Goal: Information Seeking & Learning: Learn about a topic

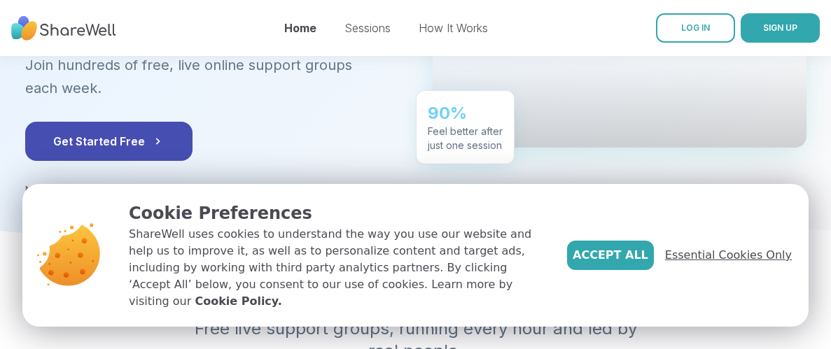
click at [768, 264] on span "Essential Cookies Only" at bounding box center [728, 255] width 127 height 17
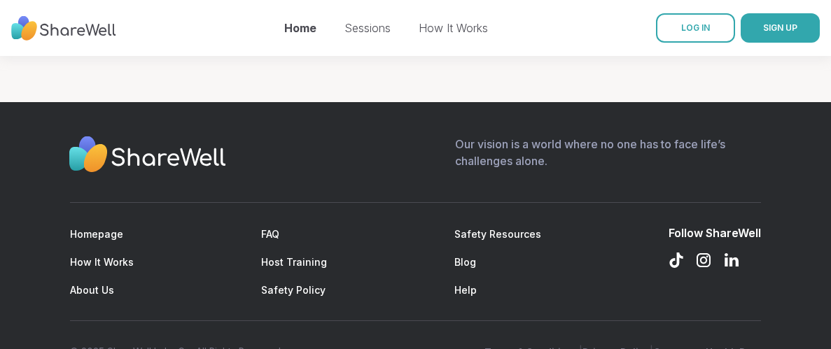
scroll to position [1843, 0]
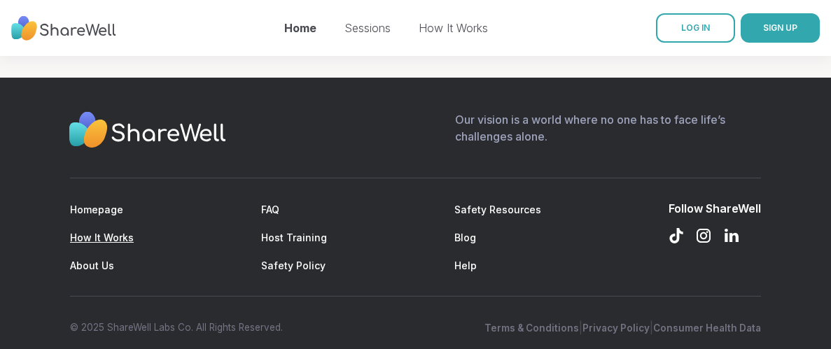
click at [117, 232] on link "How It Works" at bounding box center [102, 238] width 64 height 12
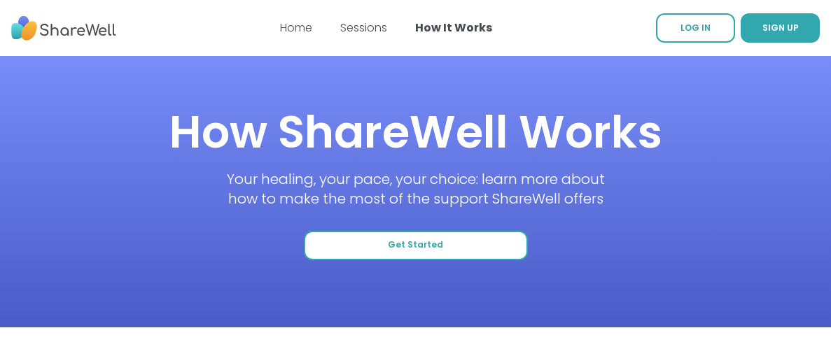
click at [429, 248] on span "Get Started" at bounding box center [415, 245] width 55 height 12
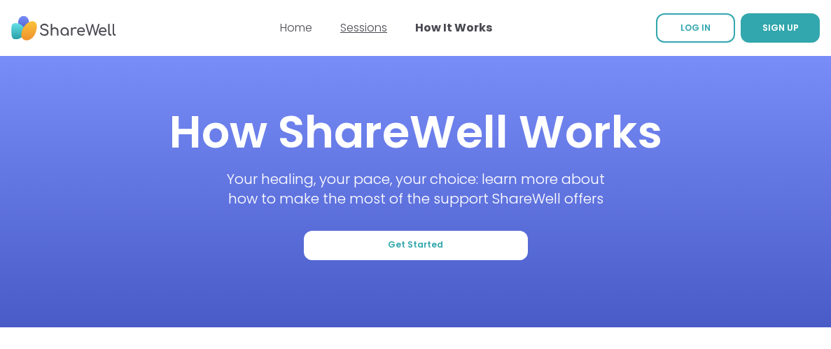
click at [360, 27] on link "Sessions" at bounding box center [363, 28] width 47 height 16
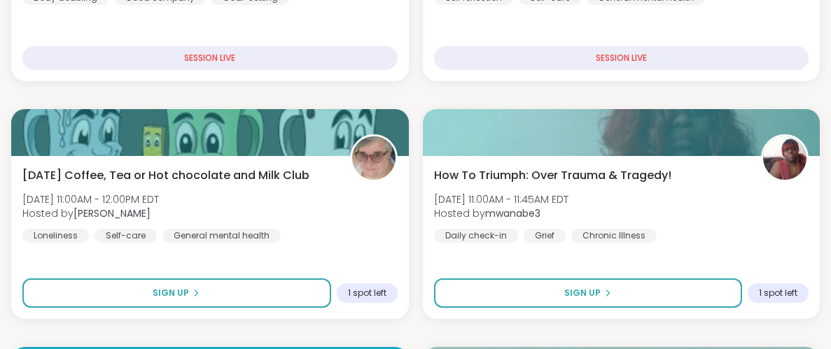
scroll to position [337, 0]
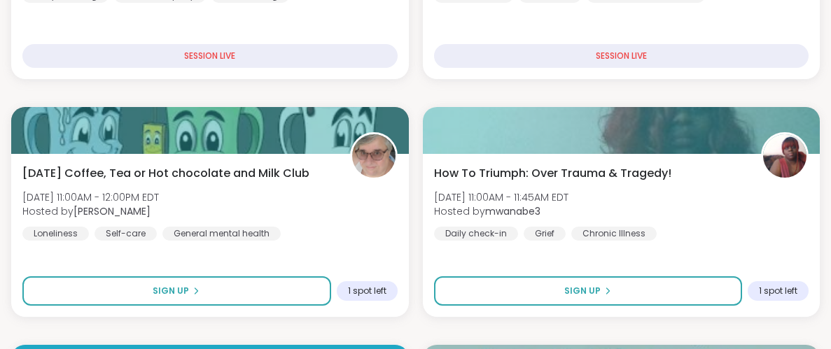
click at [397, 247] on div "[DATE] Coffee, Tea or Hot chocolate and Milk Club [DATE] 11:00AM - 12:00PM EDT …" at bounding box center [209, 235] width 397 height 163
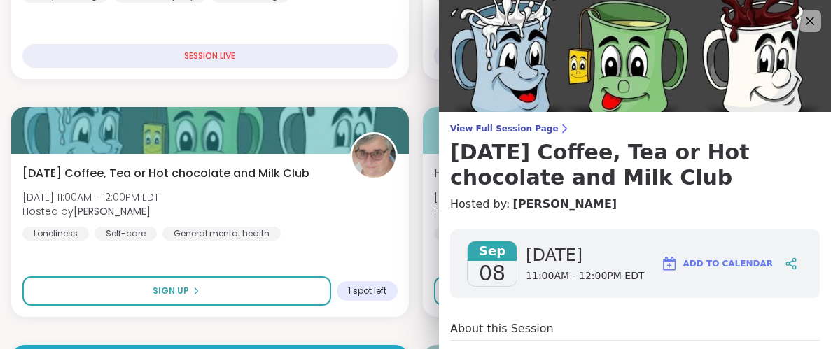
click at [397, 247] on div "[DATE] Coffee, Tea or Hot chocolate and Milk Club [DATE] 11:00AM - 12:00PM EDT …" at bounding box center [209, 235] width 397 height 163
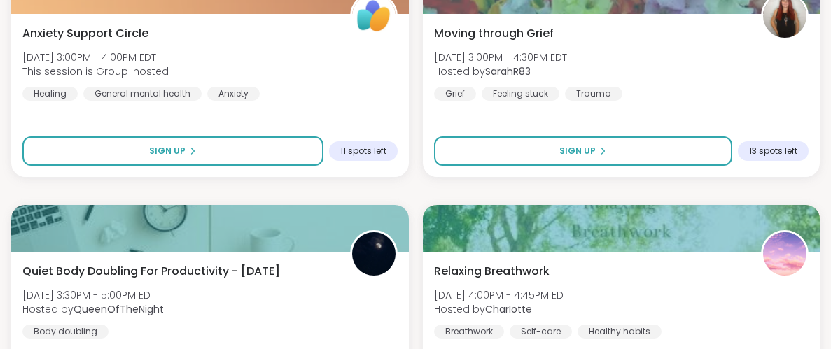
scroll to position [2383, 0]
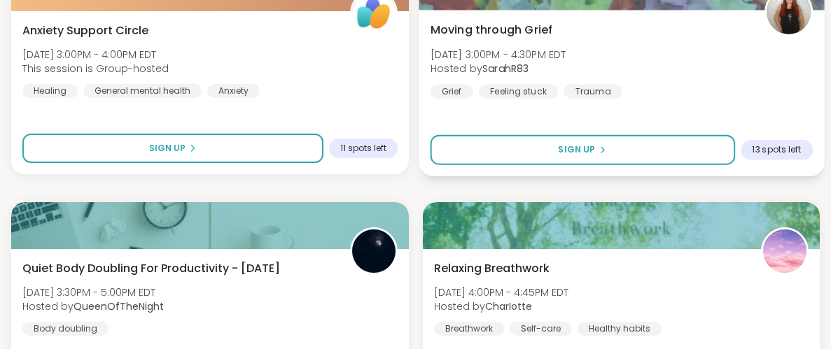
click at [468, 54] on span "[DATE] 3:00PM - 4:30PM EDT" at bounding box center [498, 54] width 136 height 14
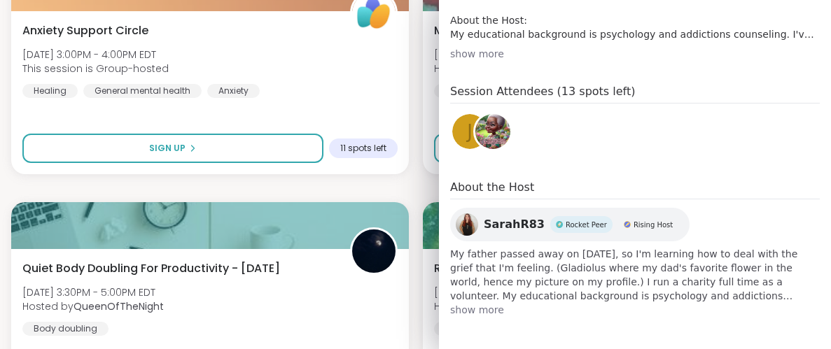
scroll to position [0, 0]
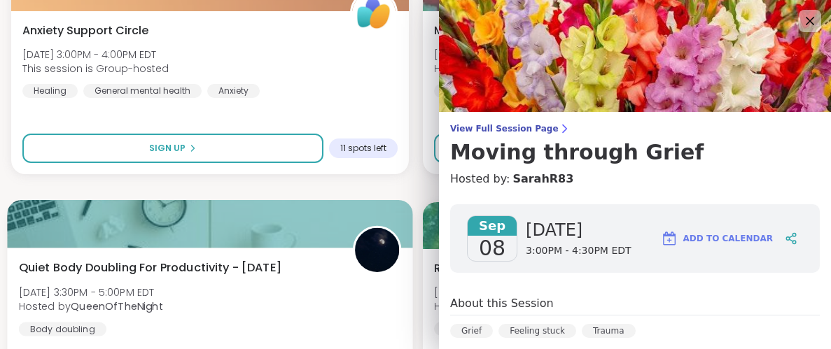
click at [288, 305] on div "Quiet Body Doubling For Productivity - [DATE] [DATE] 3:30PM - 5:00PM EDT Hosted…" at bounding box center [210, 298] width 382 height 77
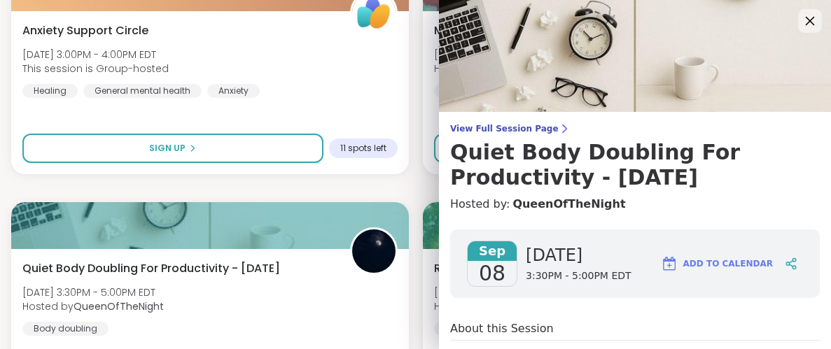
click at [808, 20] on icon at bounding box center [809, 21] width 9 height 9
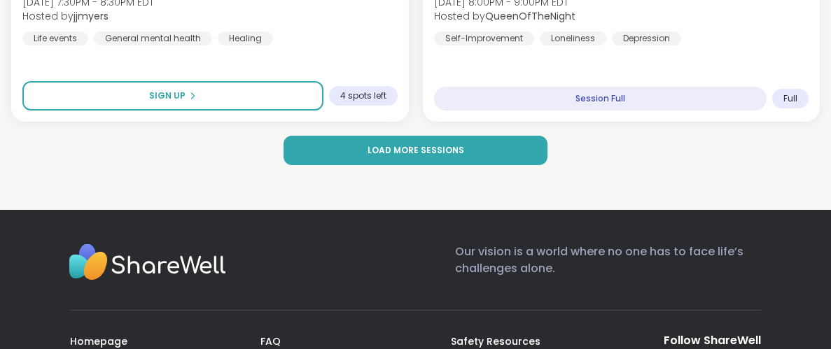
scroll to position [4339, 0]
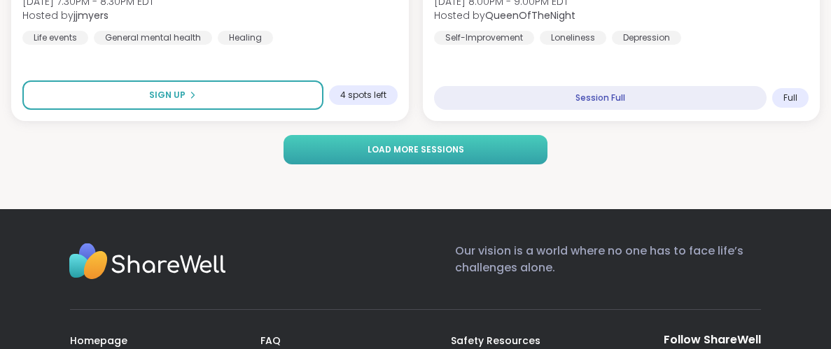
click at [434, 155] on span "Load more sessions" at bounding box center [415, 149] width 97 height 13
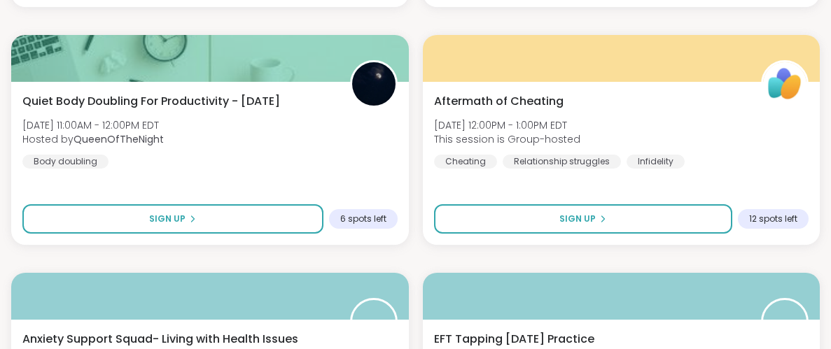
scroll to position [0, 0]
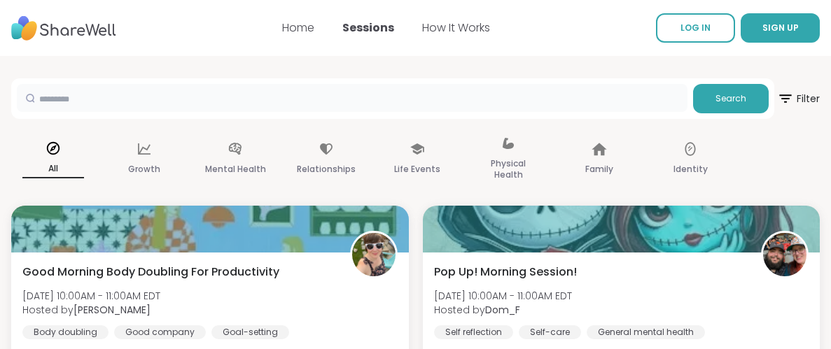
click at [353, 96] on input "text" at bounding box center [352, 98] width 670 height 28
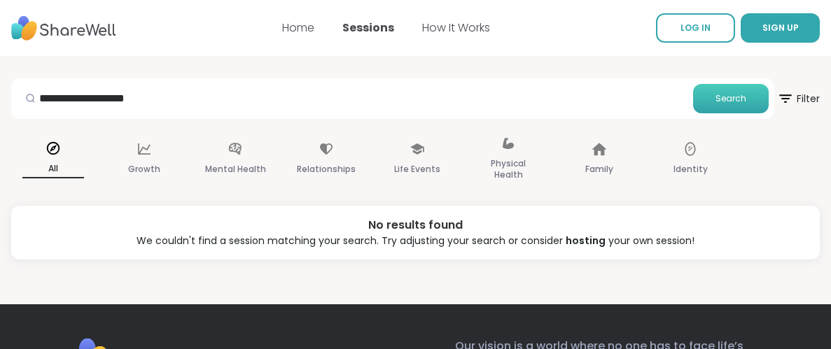
click at [727, 92] on span "Search" at bounding box center [730, 98] width 31 height 13
click at [168, 104] on input "**********" at bounding box center [352, 98] width 670 height 28
type input "*"
click at [421, 167] on p "Life Events" at bounding box center [417, 169] width 46 height 17
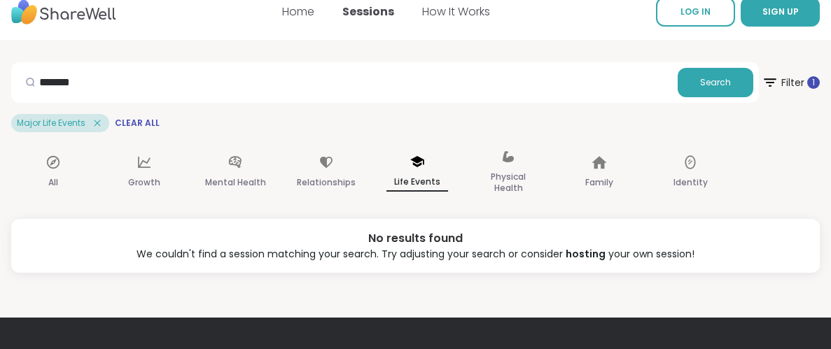
scroll to position [17, 0]
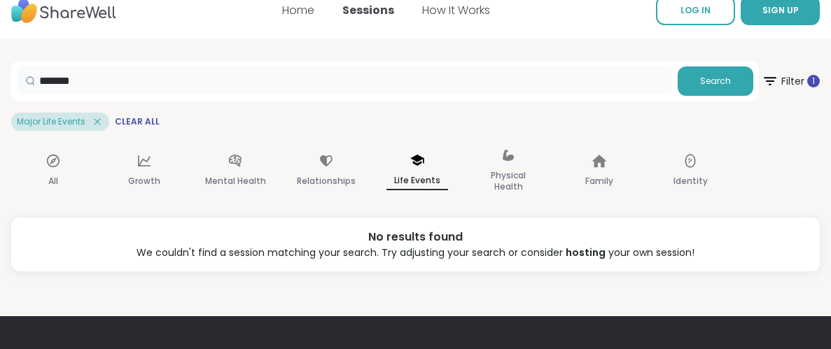
click at [97, 73] on input "*******" at bounding box center [344, 80] width 655 height 28
type input "*"
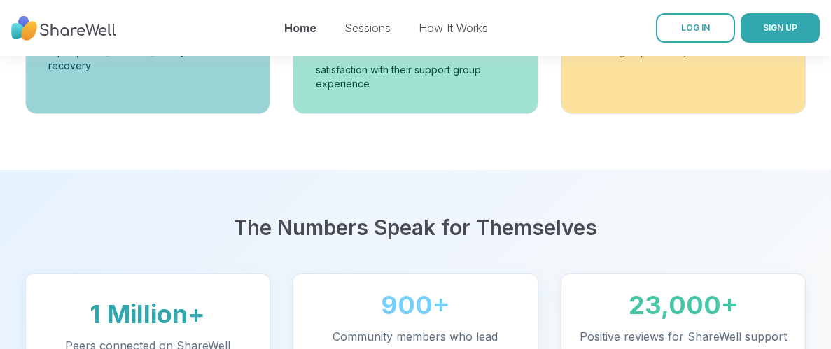
scroll to position [123, 0]
